Goal: Task Accomplishment & Management: Manage account settings

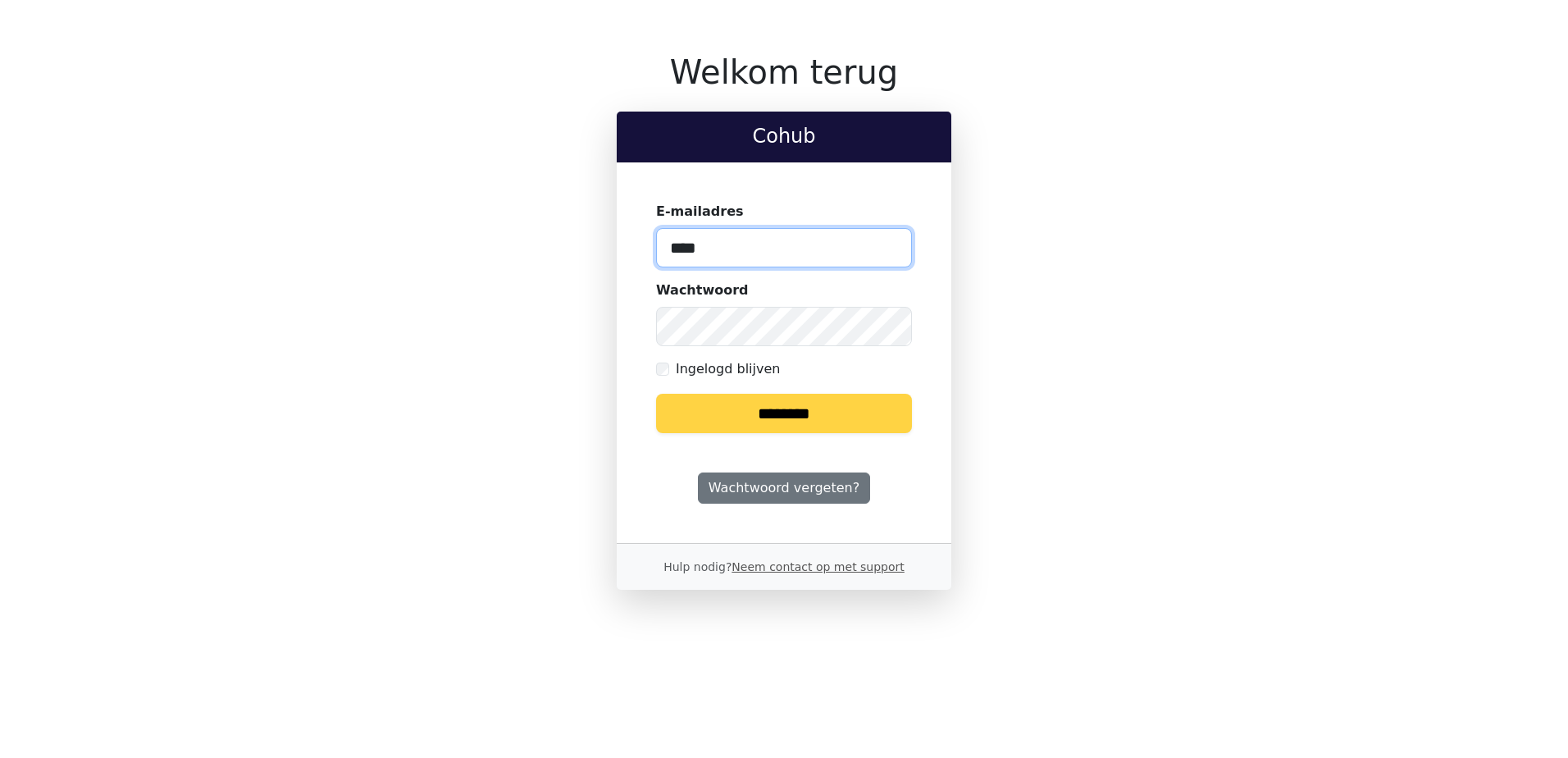
type input "**********"
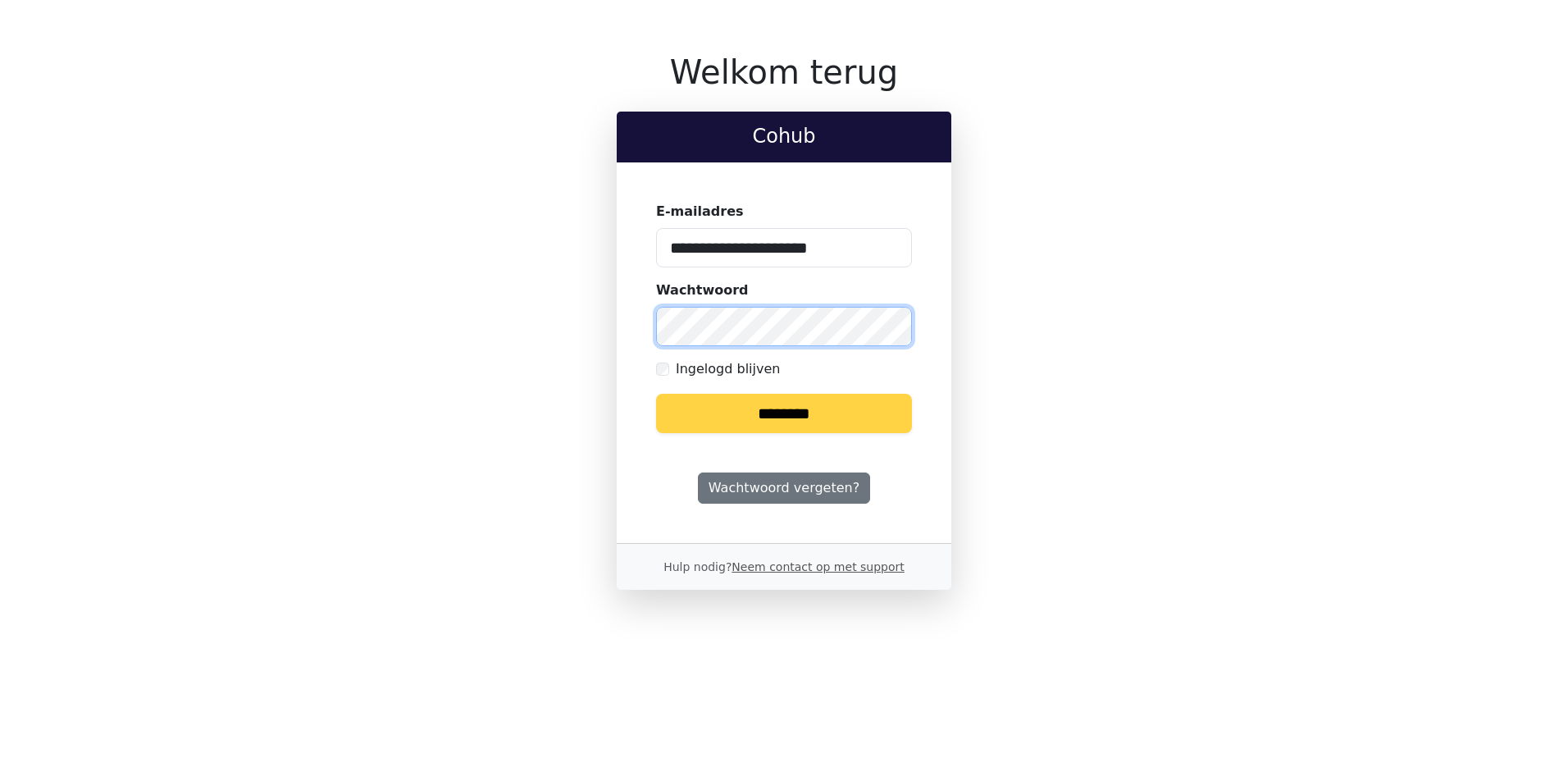
click at [657, 394] on input "********" at bounding box center [784, 413] width 256 height 39
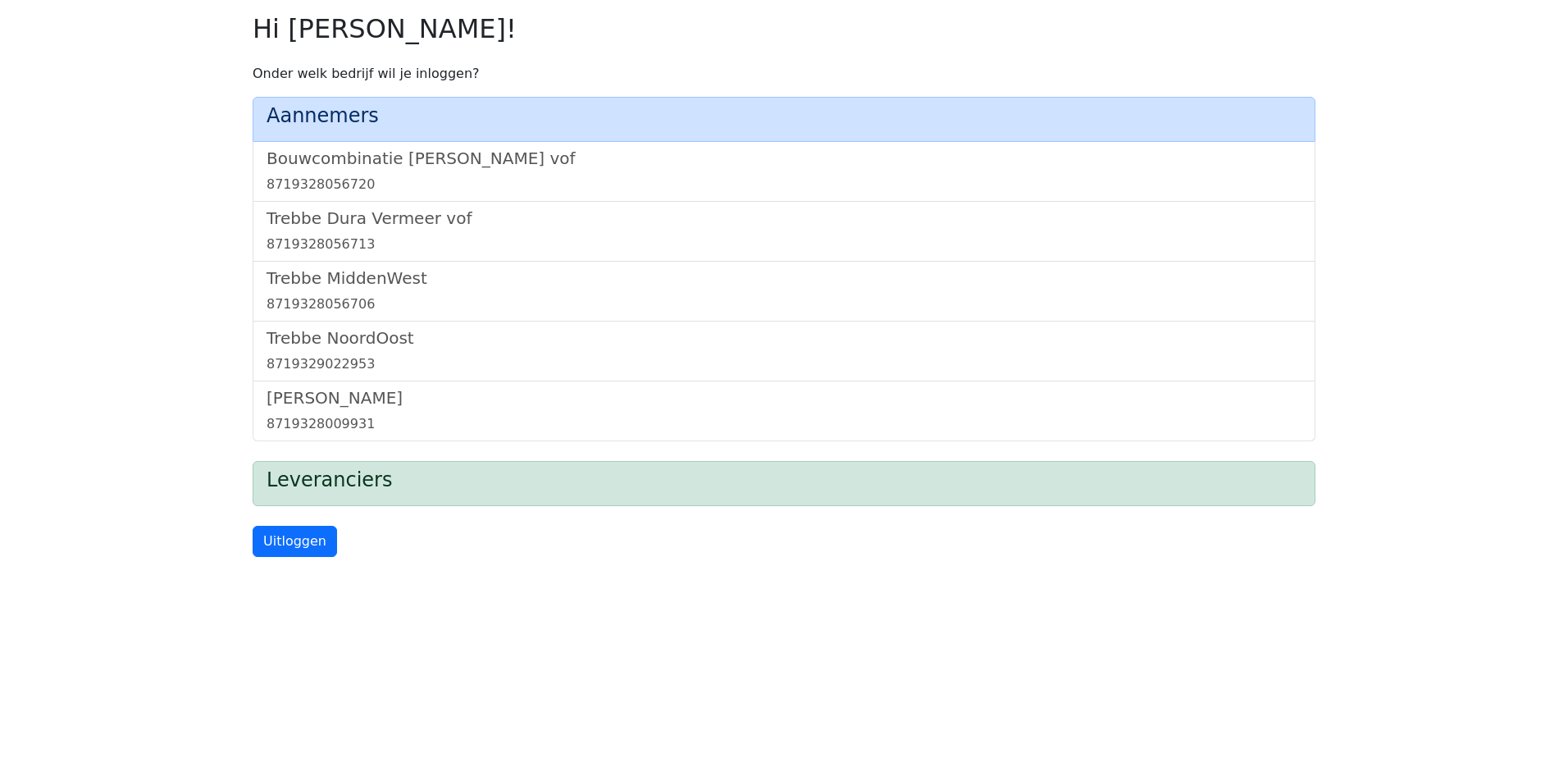
drag, startPoint x: 471, startPoint y: 129, endPoint x: 464, endPoint y: 139, distance: 12.2
click at [464, 139] on div "Aannemers" at bounding box center [784, 119] width 1063 height 45
click at [451, 169] on link "Bouwcombinatie [PERSON_NAME] vof 8719328056720" at bounding box center [784, 171] width 1035 height 46
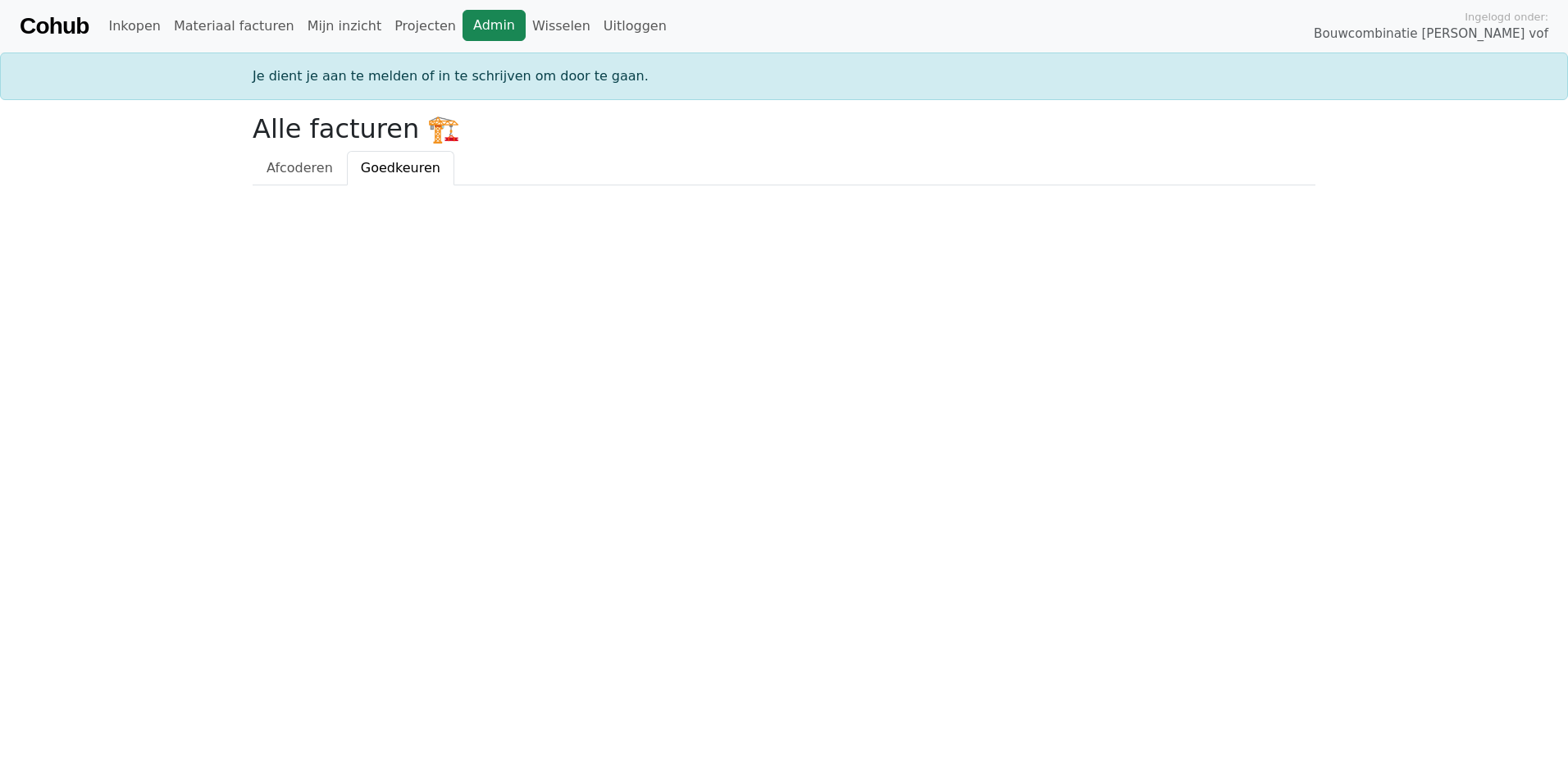
click at [463, 39] on link "Admin" at bounding box center [494, 25] width 64 height 31
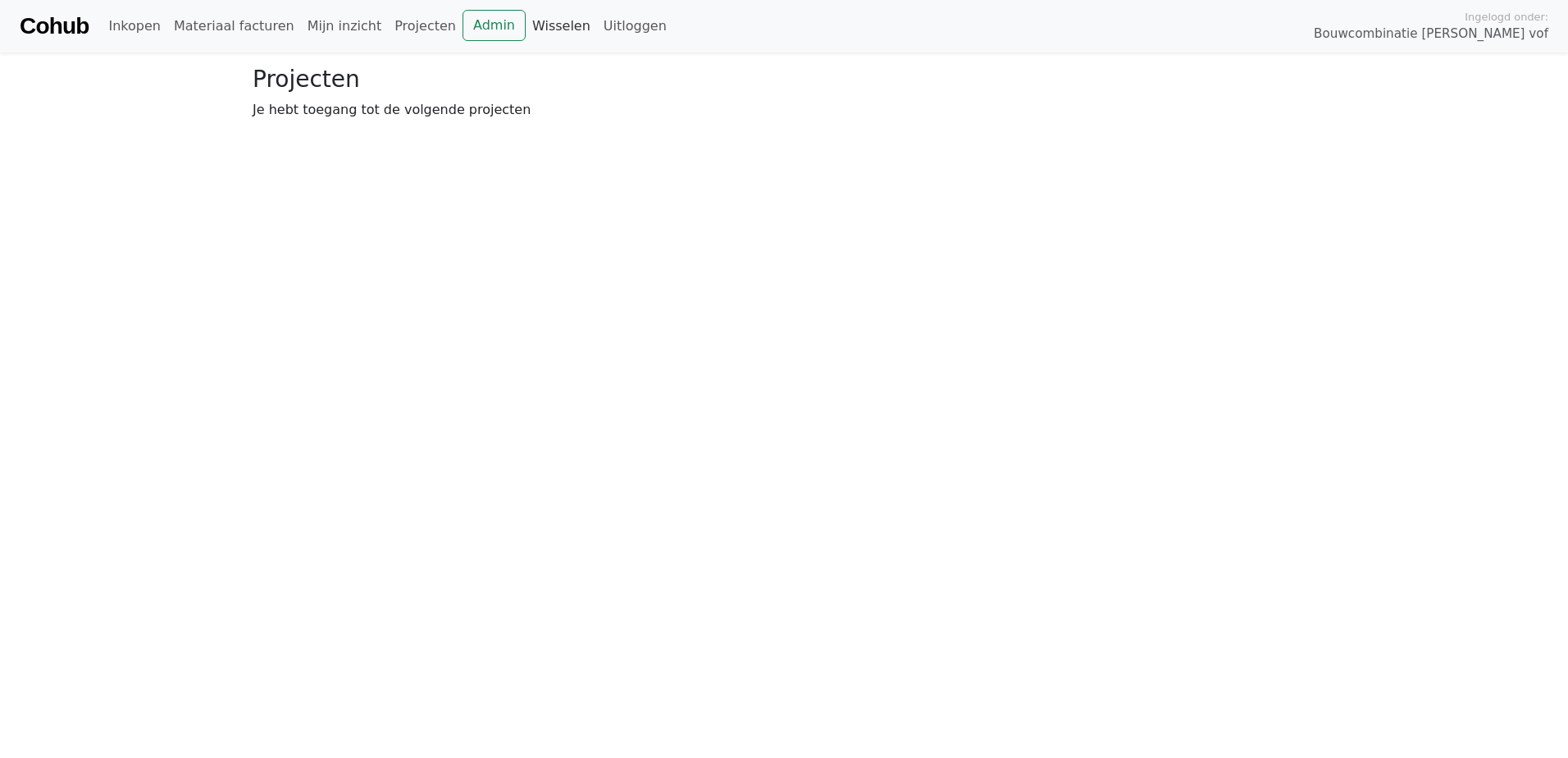
click at [526, 27] on link "Wisselen" at bounding box center [562, 26] width 71 height 33
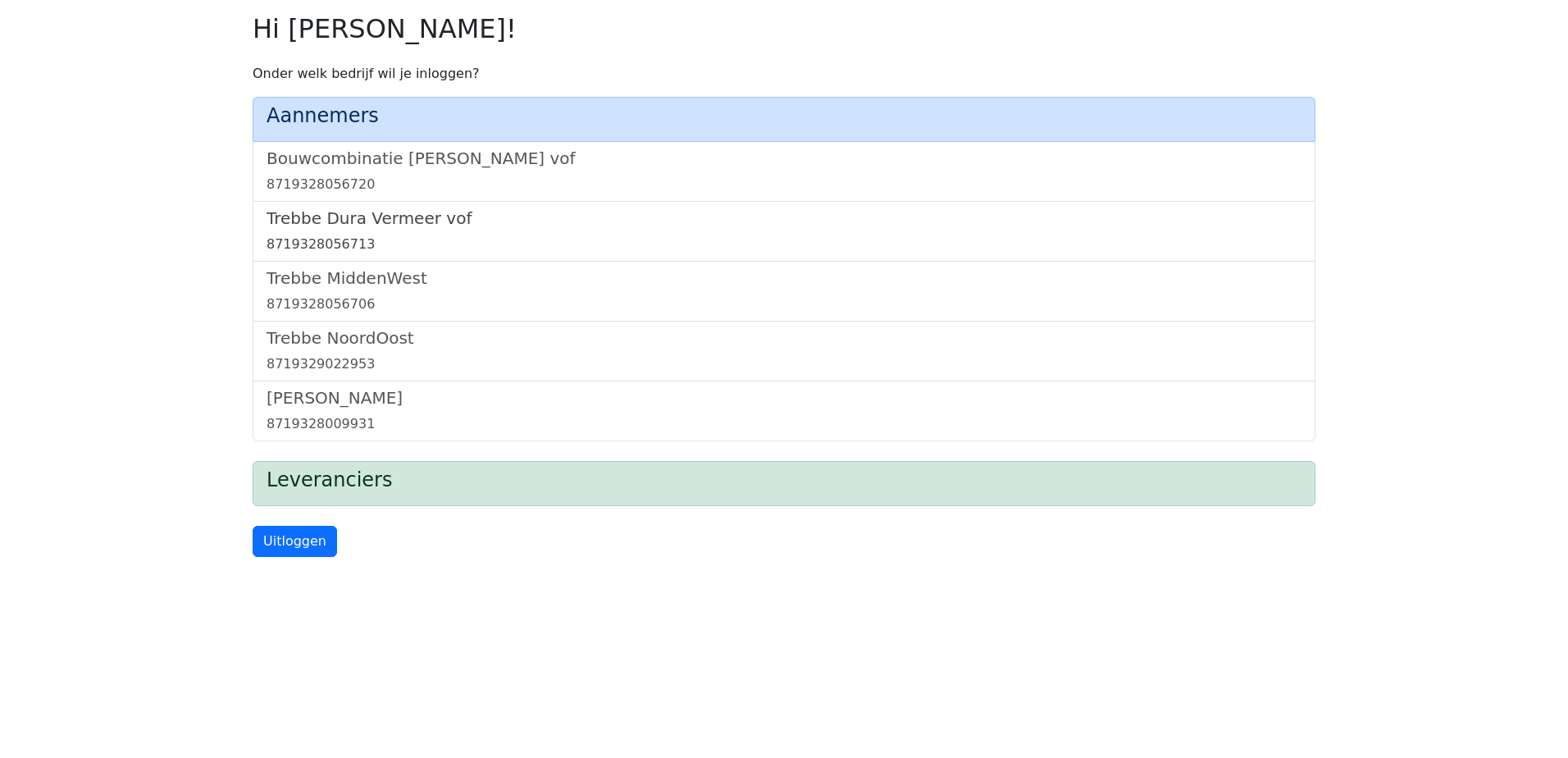
click at [396, 219] on h5 "Trebbe Dura Vermeer vof" at bounding box center [784, 218] width 1035 height 19
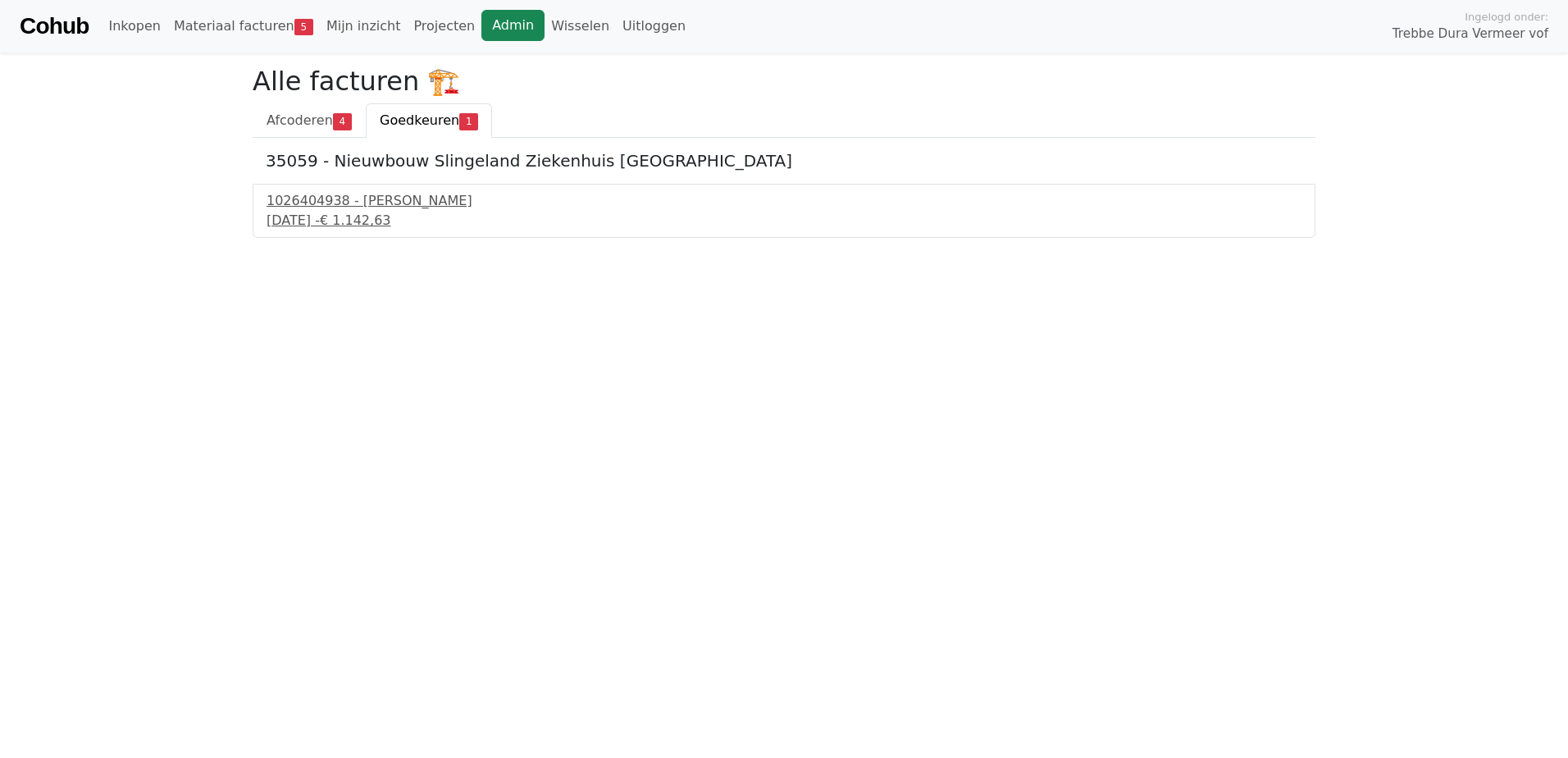
click at [481, 22] on link "Admin" at bounding box center [513, 25] width 64 height 31
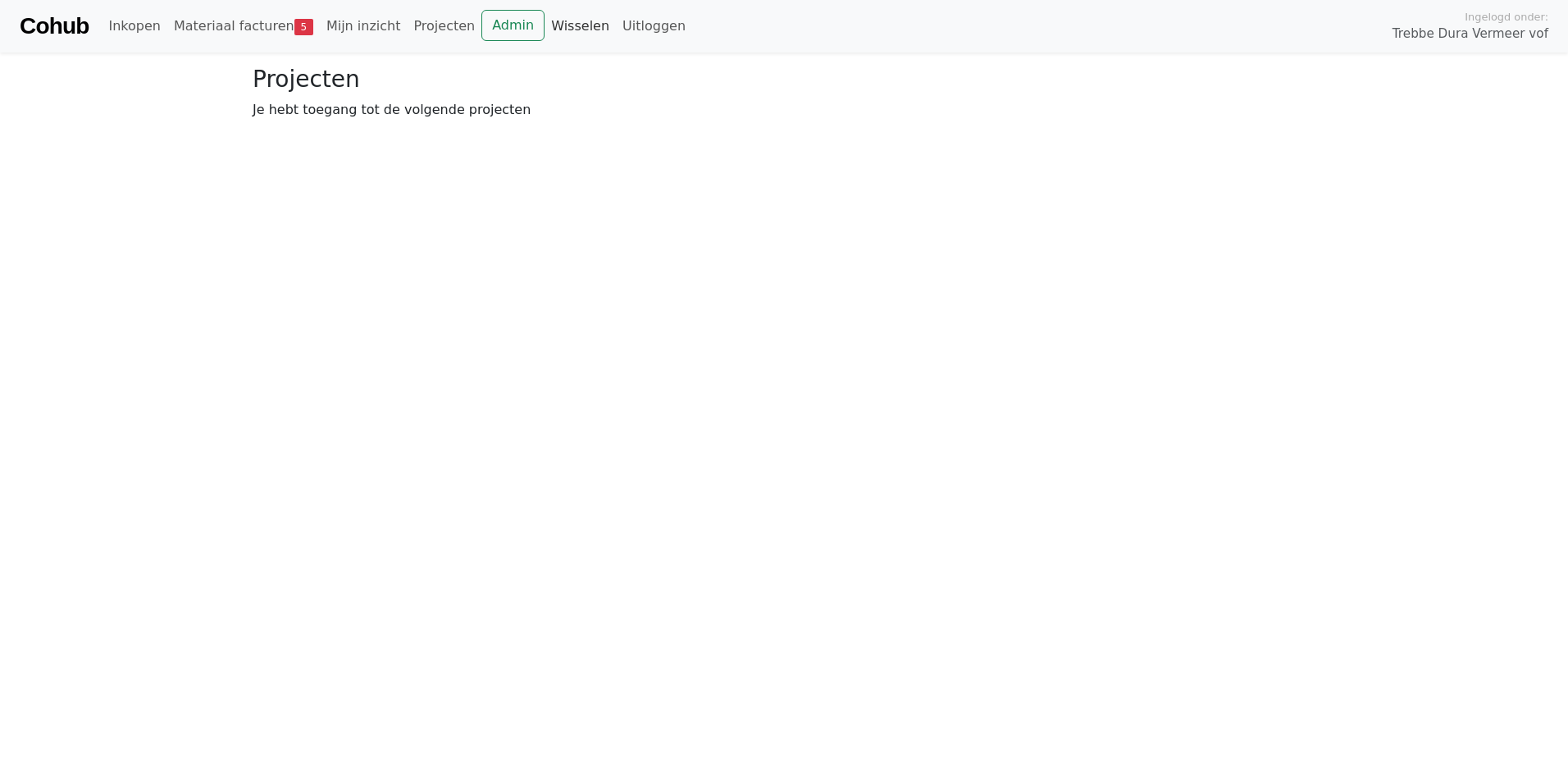
click at [545, 25] on link "Wisselen" at bounding box center [580, 26] width 71 height 33
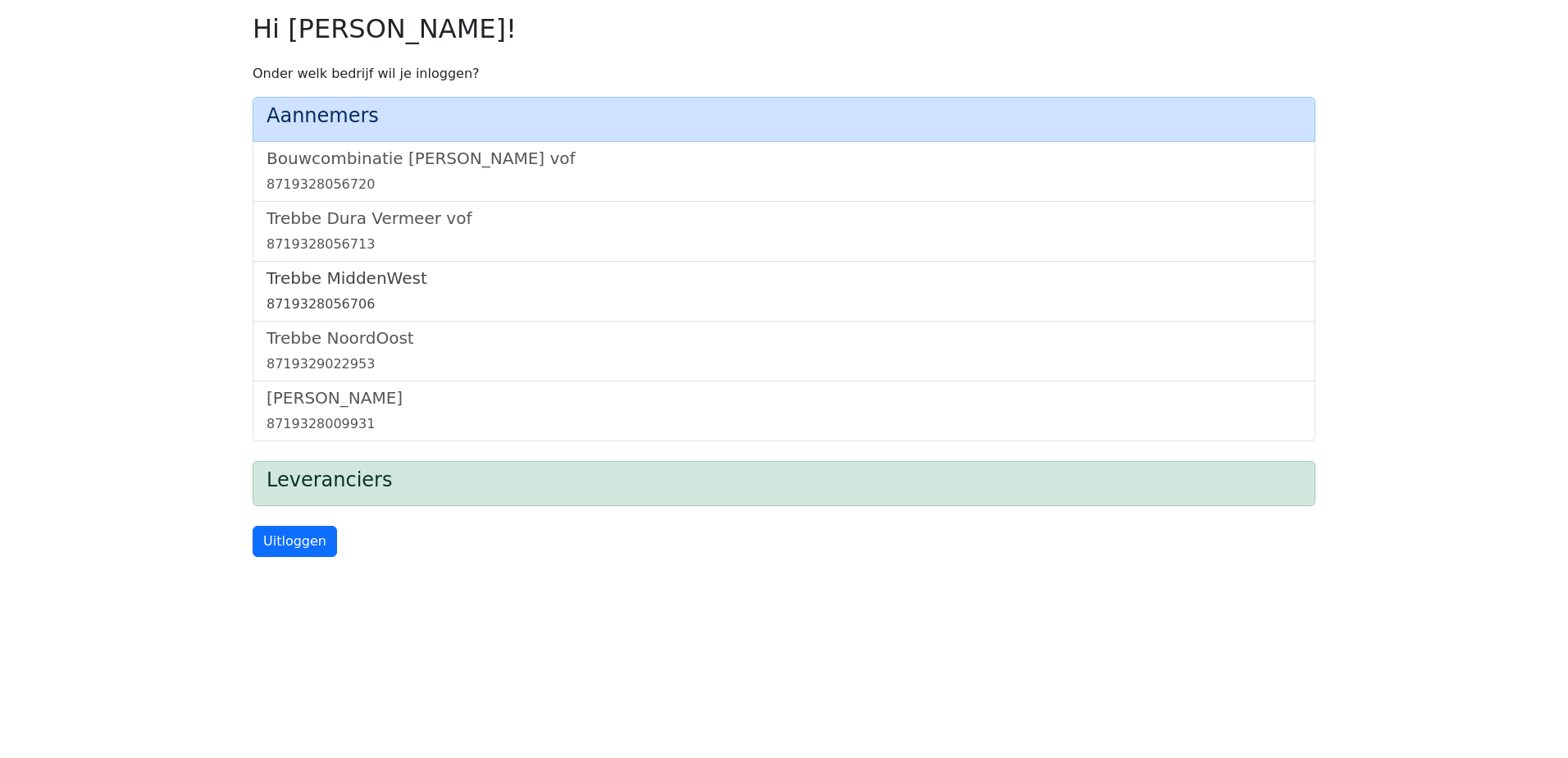
click at [360, 279] on h5 "Trebbe MiddenWest" at bounding box center [784, 278] width 1035 height 19
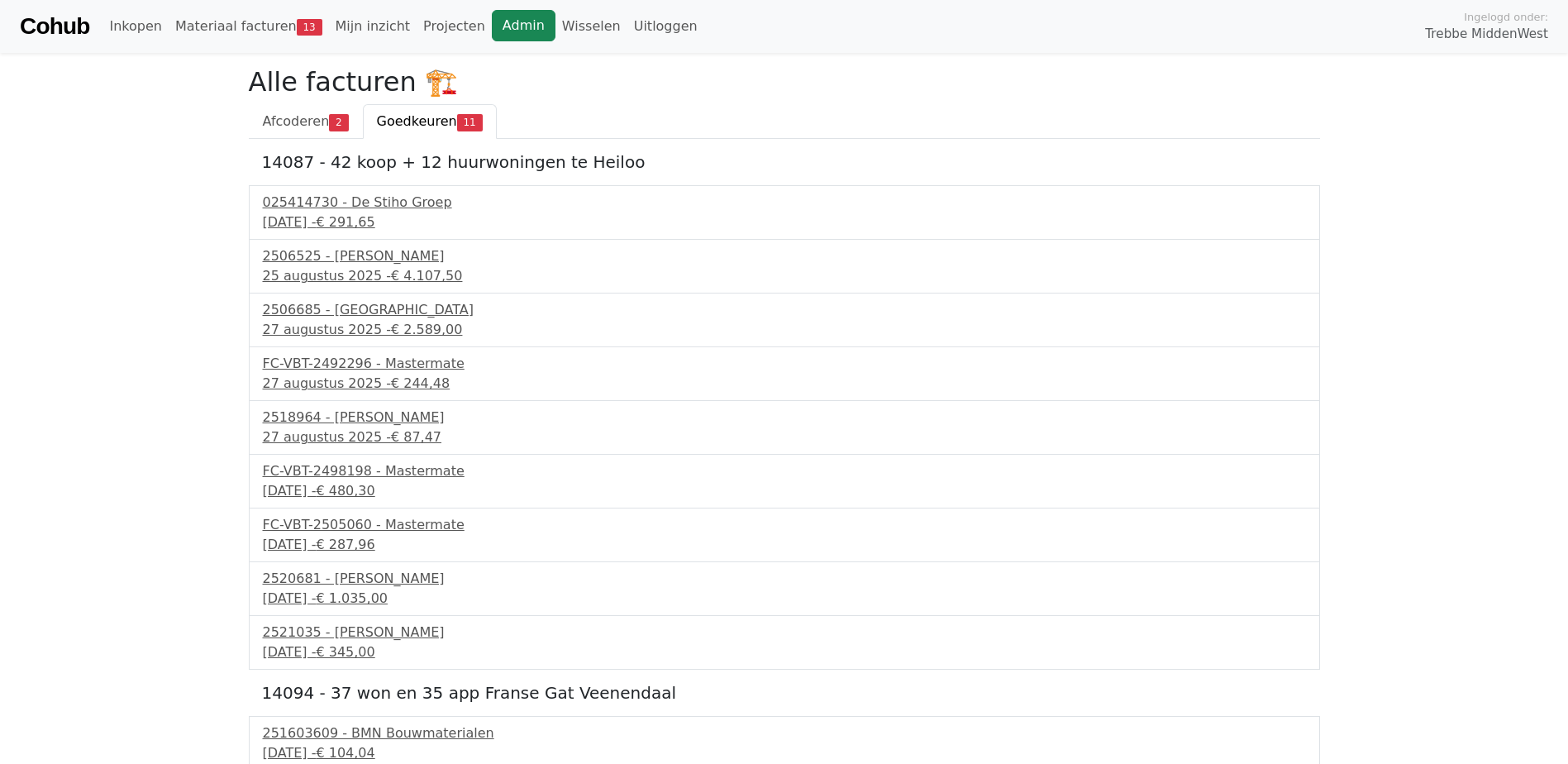
click at [492, 26] on link "Admin" at bounding box center [523, 26] width 64 height 32
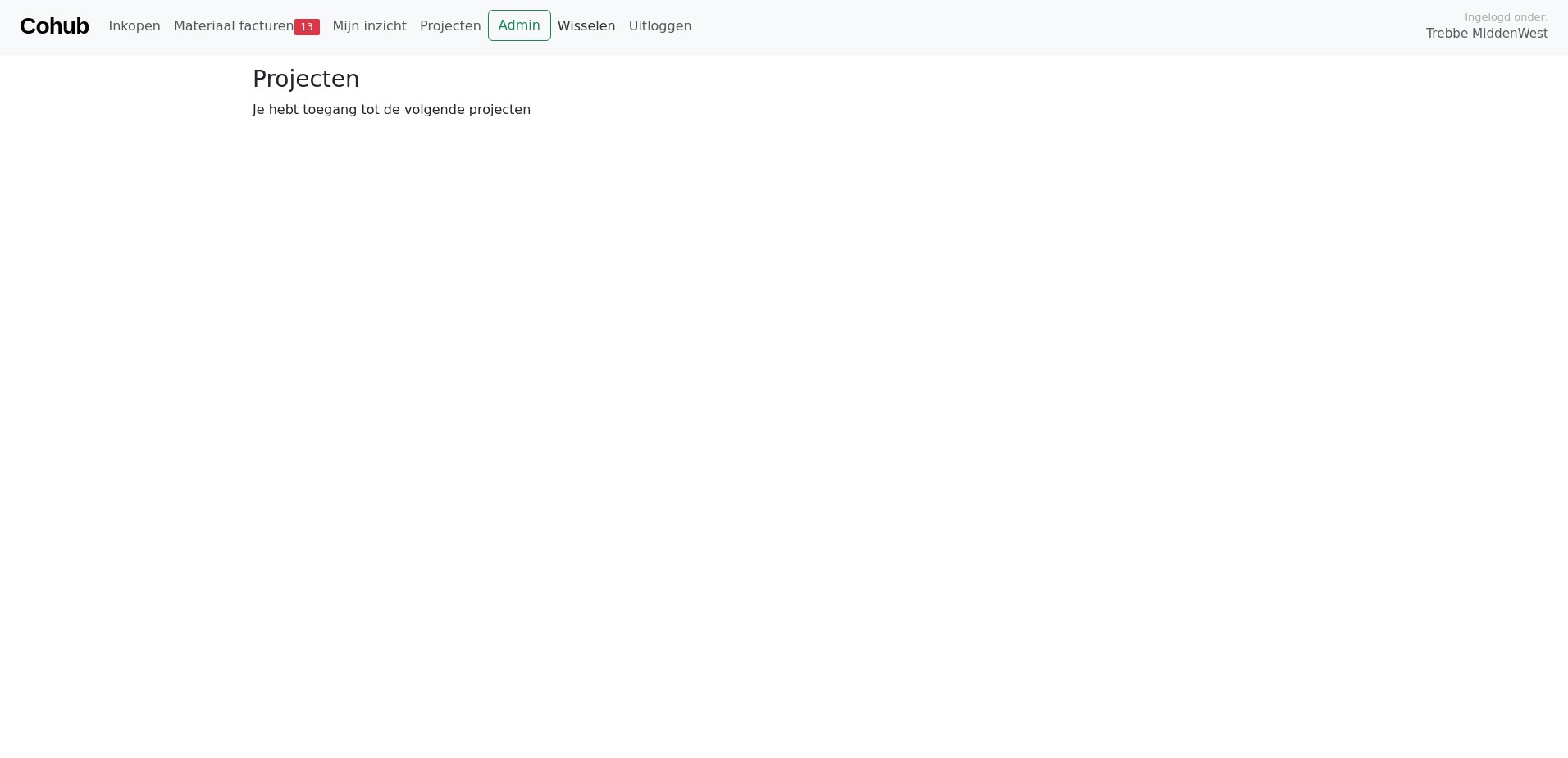
click at [551, 19] on link "Wisselen" at bounding box center [587, 26] width 71 height 33
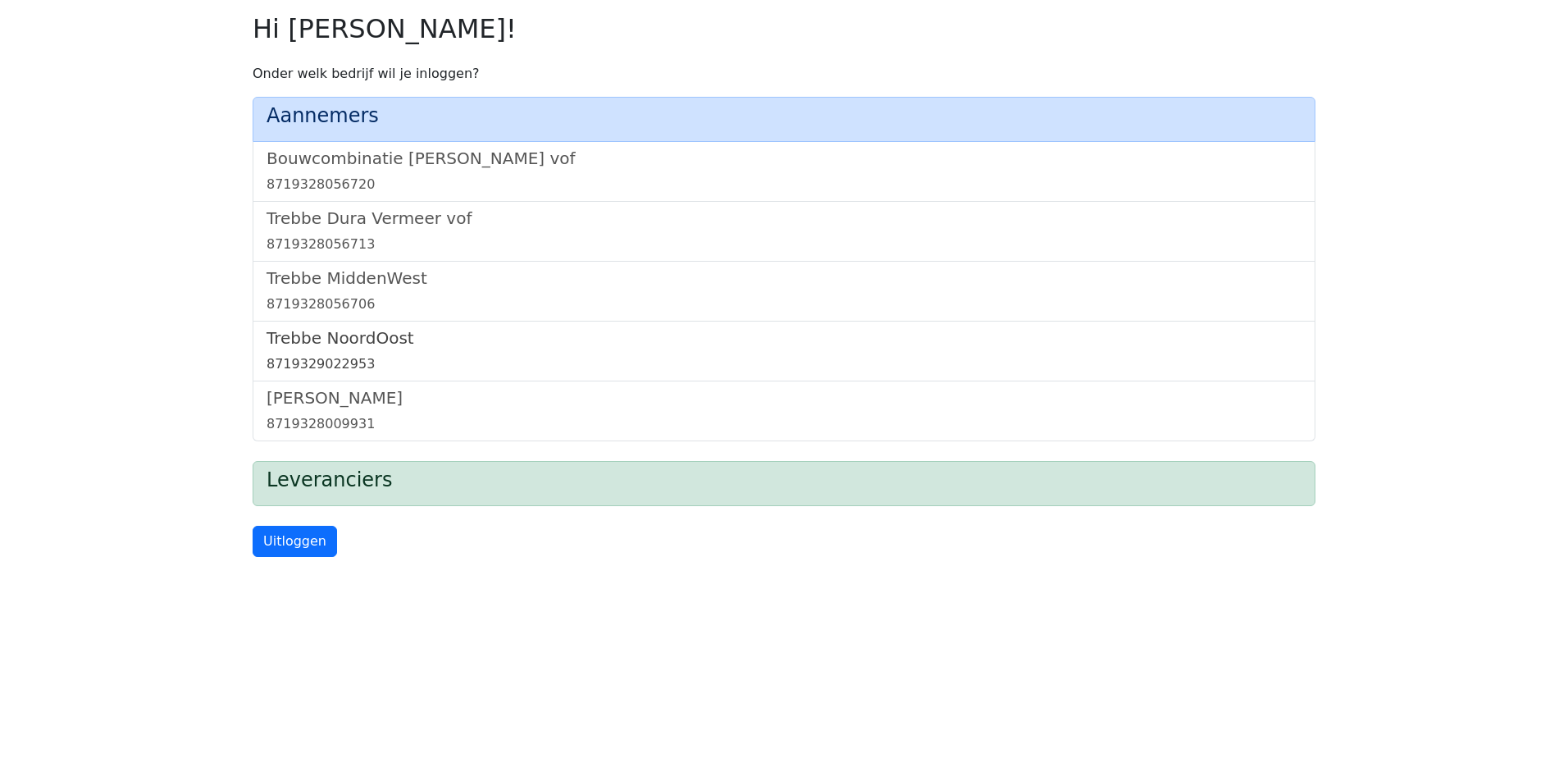
click at [338, 336] on h5 "Trebbe NoordOost" at bounding box center [784, 337] width 1035 height 19
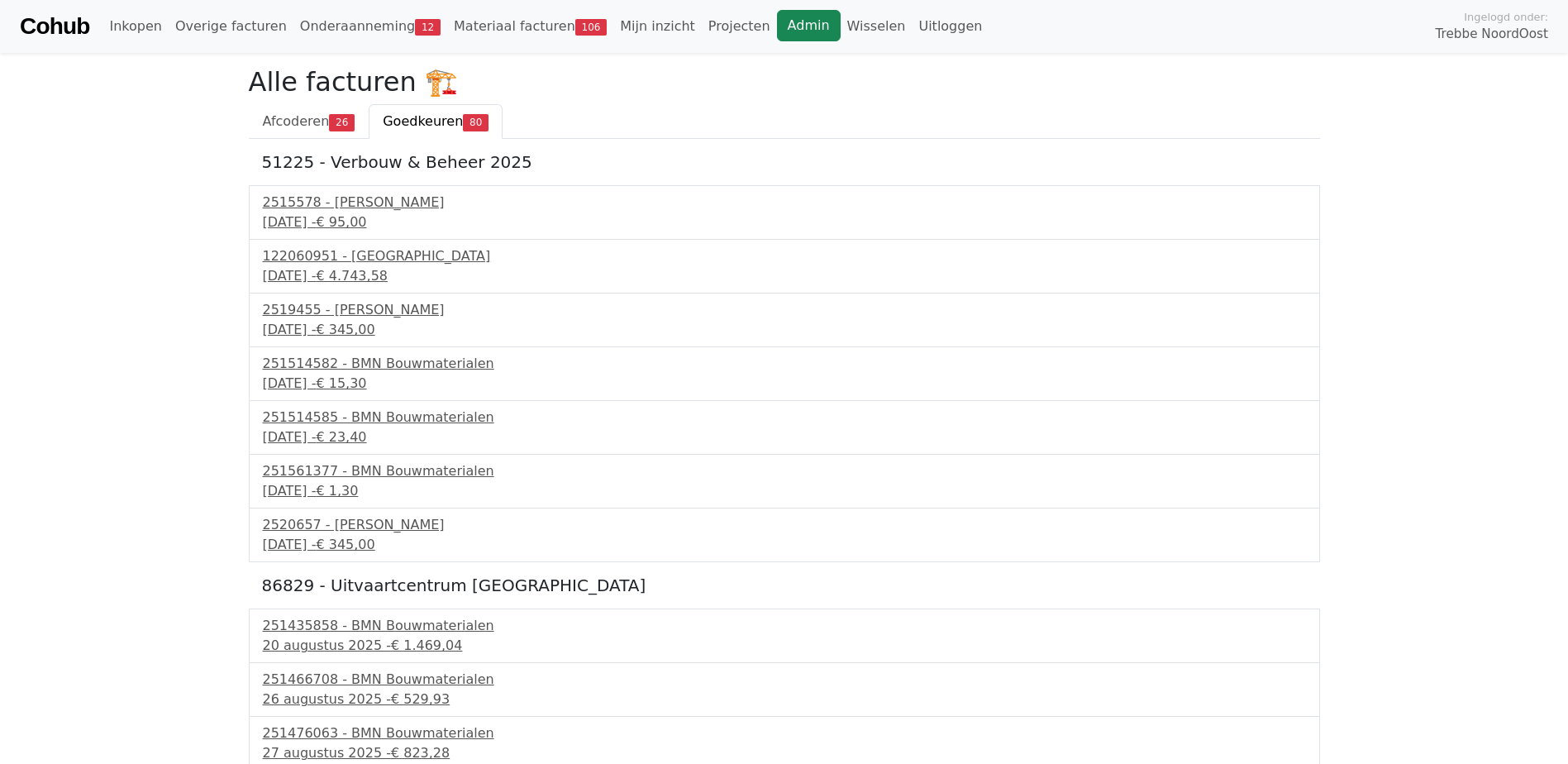
click at [777, 17] on link "Admin" at bounding box center [808, 26] width 64 height 32
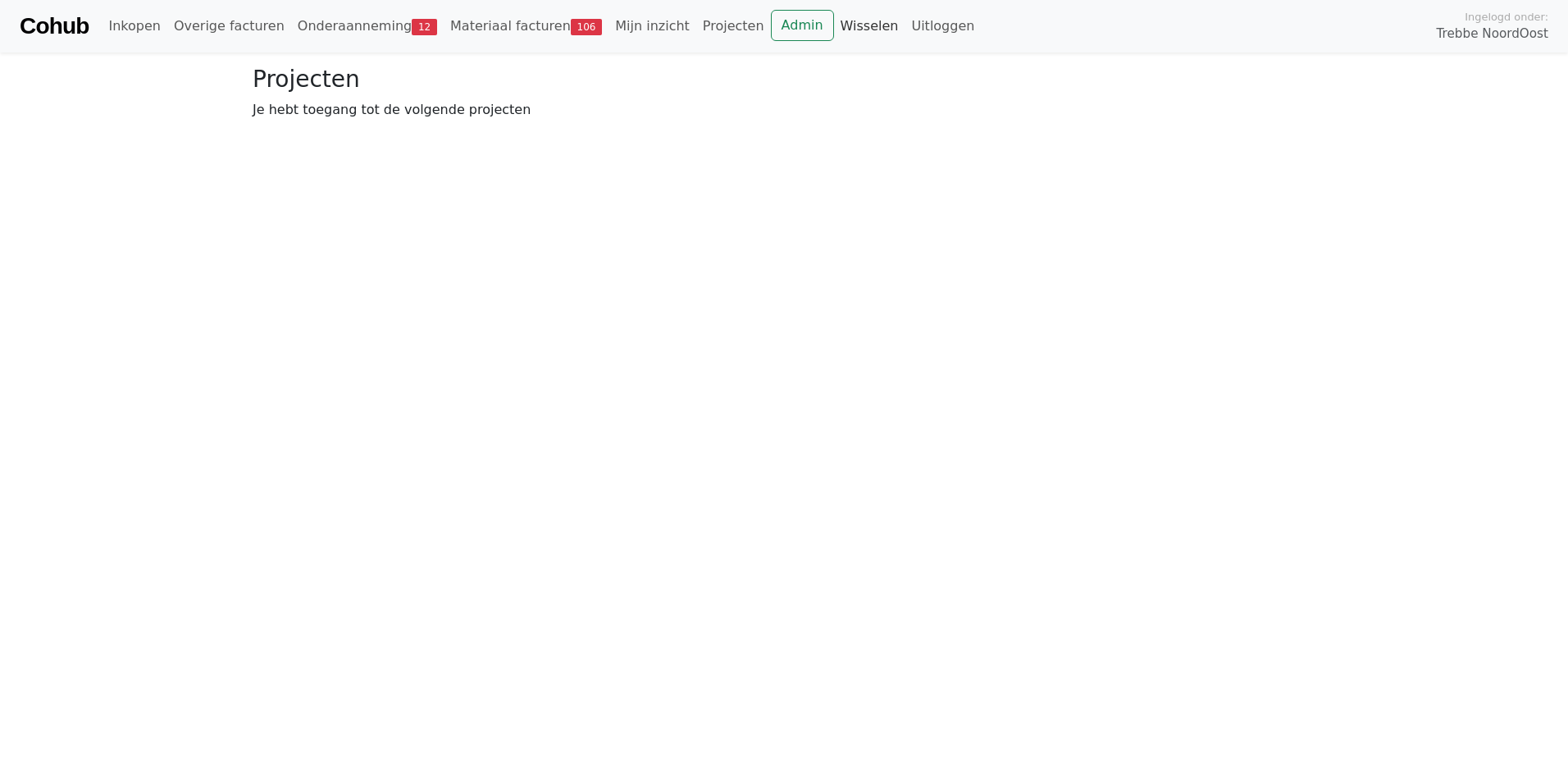
click at [834, 19] on link "Wisselen" at bounding box center [870, 26] width 71 height 33
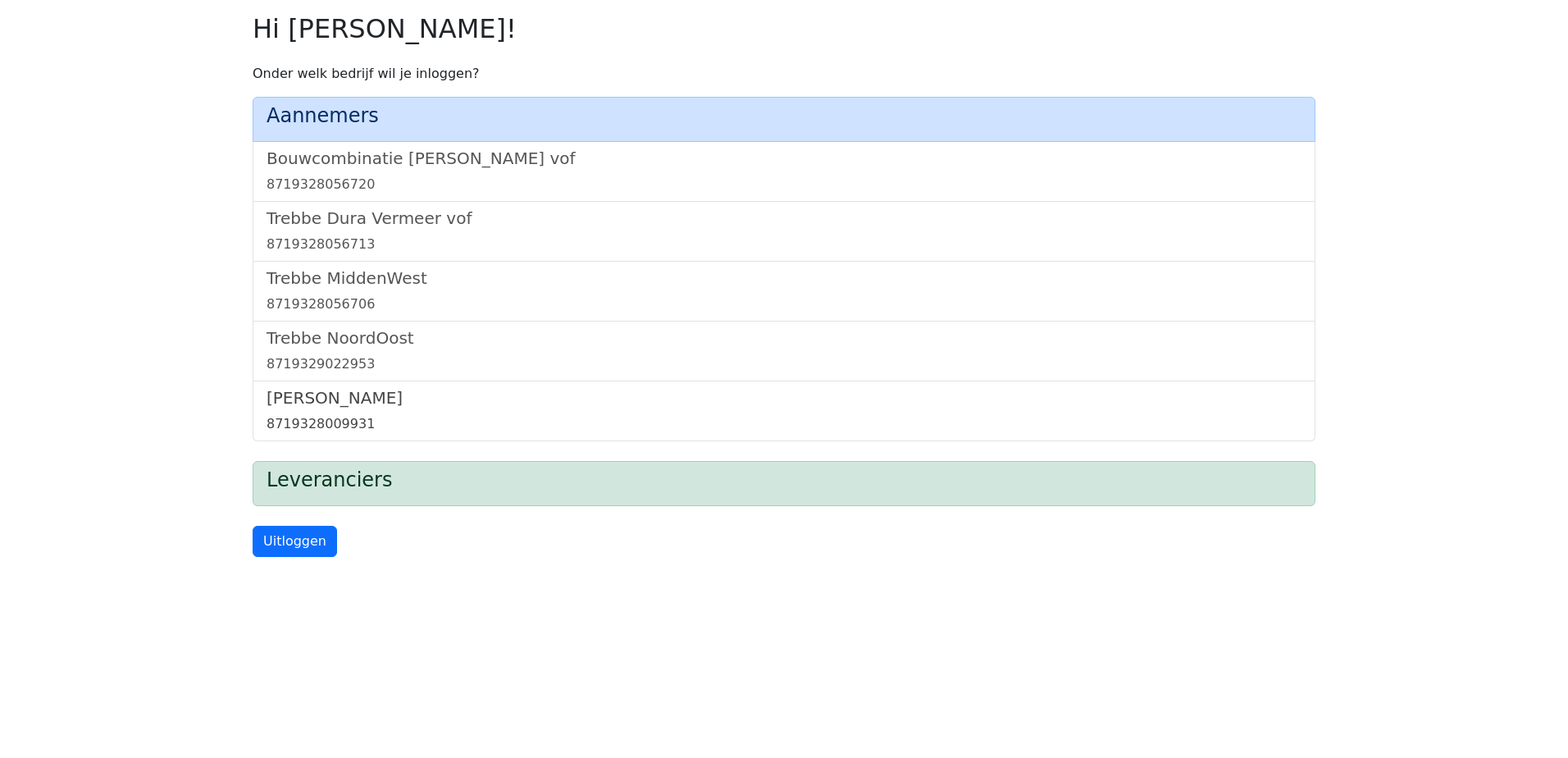
click at [329, 397] on h5 "Trebbe Wonen" at bounding box center [784, 397] width 1035 height 19
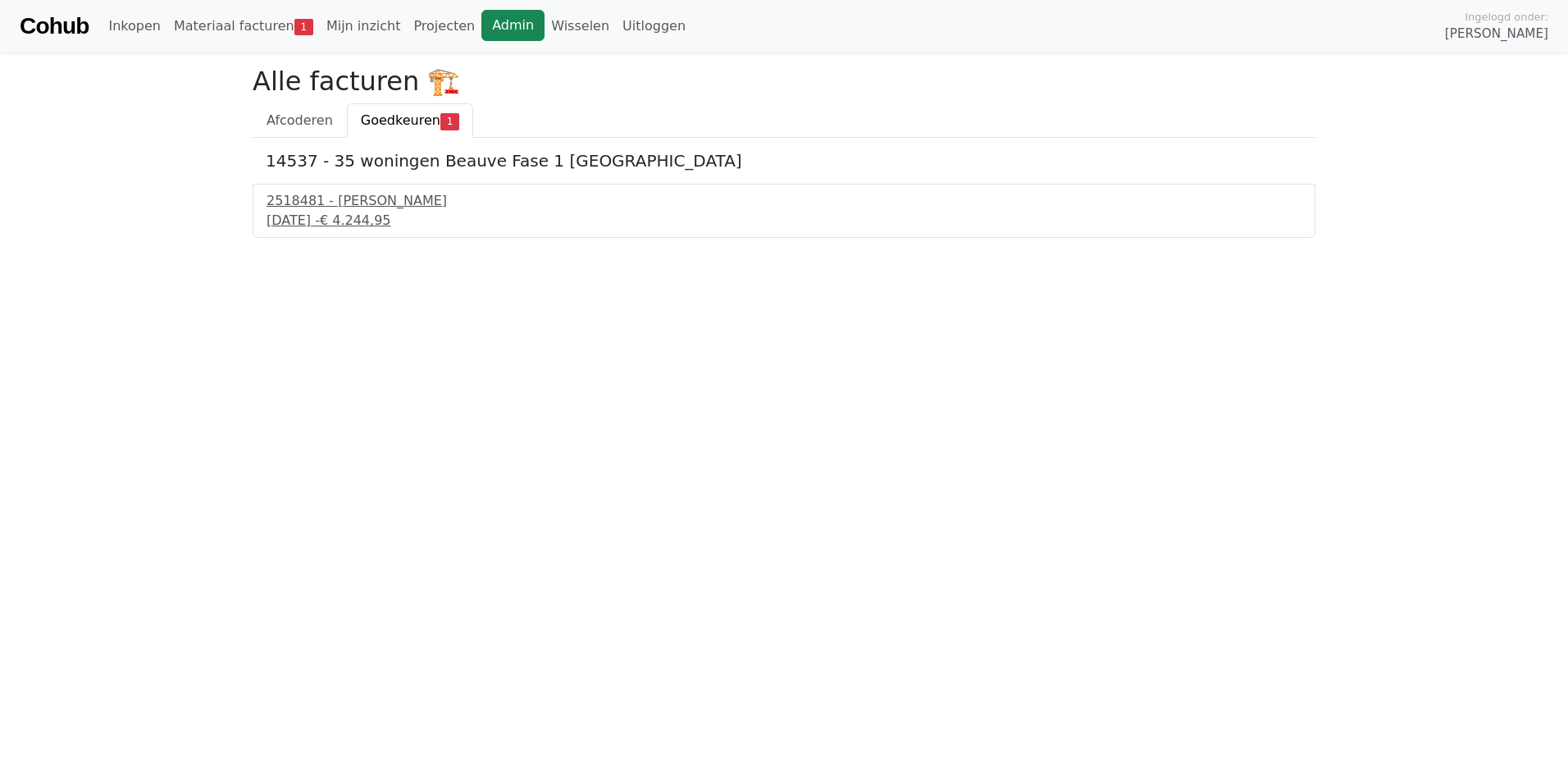
click at [489, 30] on link "Admin" at bounding box center [513, 25] width 64 height 31
